Goal: Information Seeking & Learning: Learn about a topic

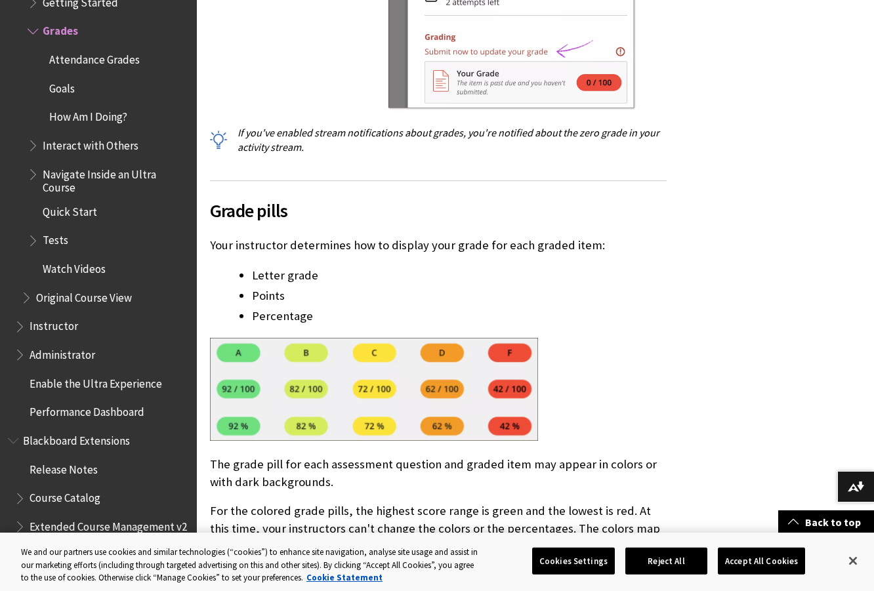
scroll to position [2701, 0]
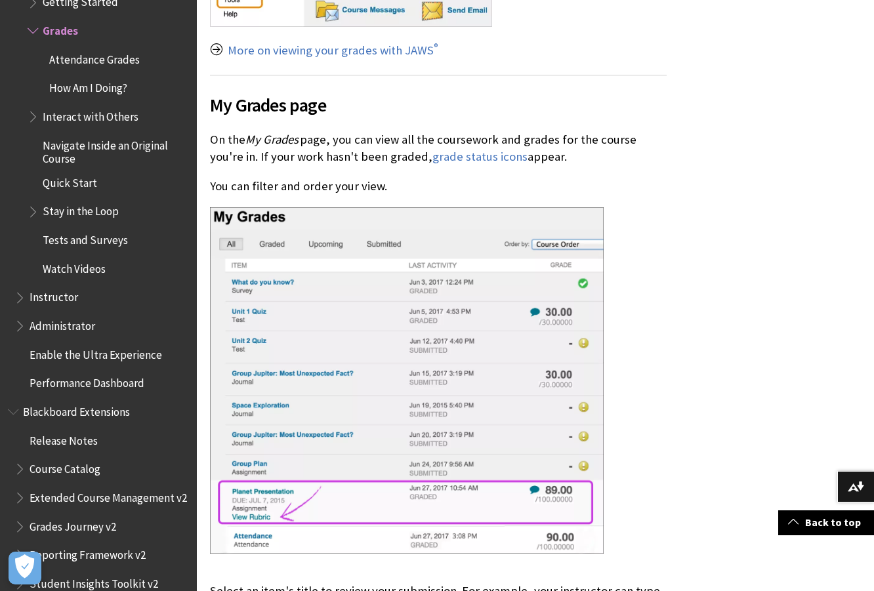
scroll to position [1589, 0]
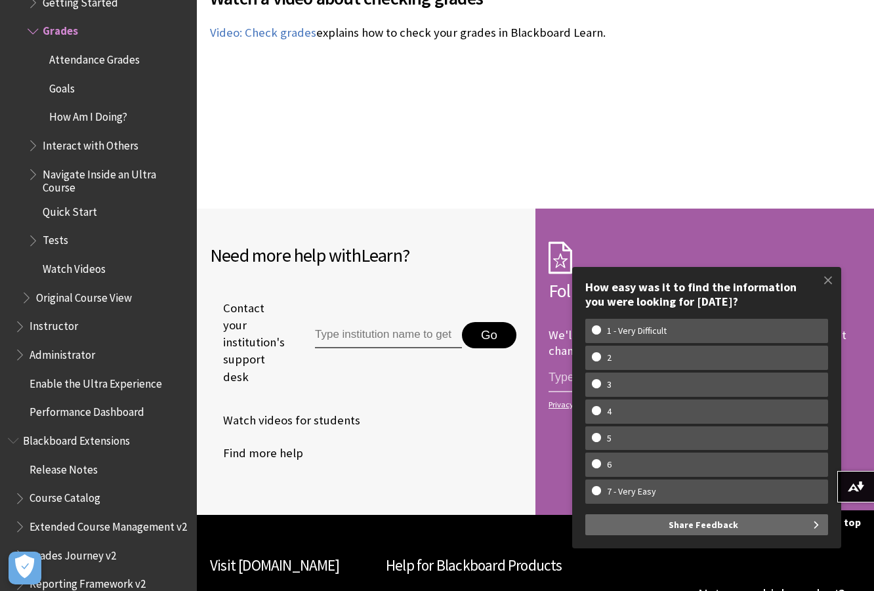
scroll to position [4711, 0]
